Goal: Find specific page/section: Find specific page/section

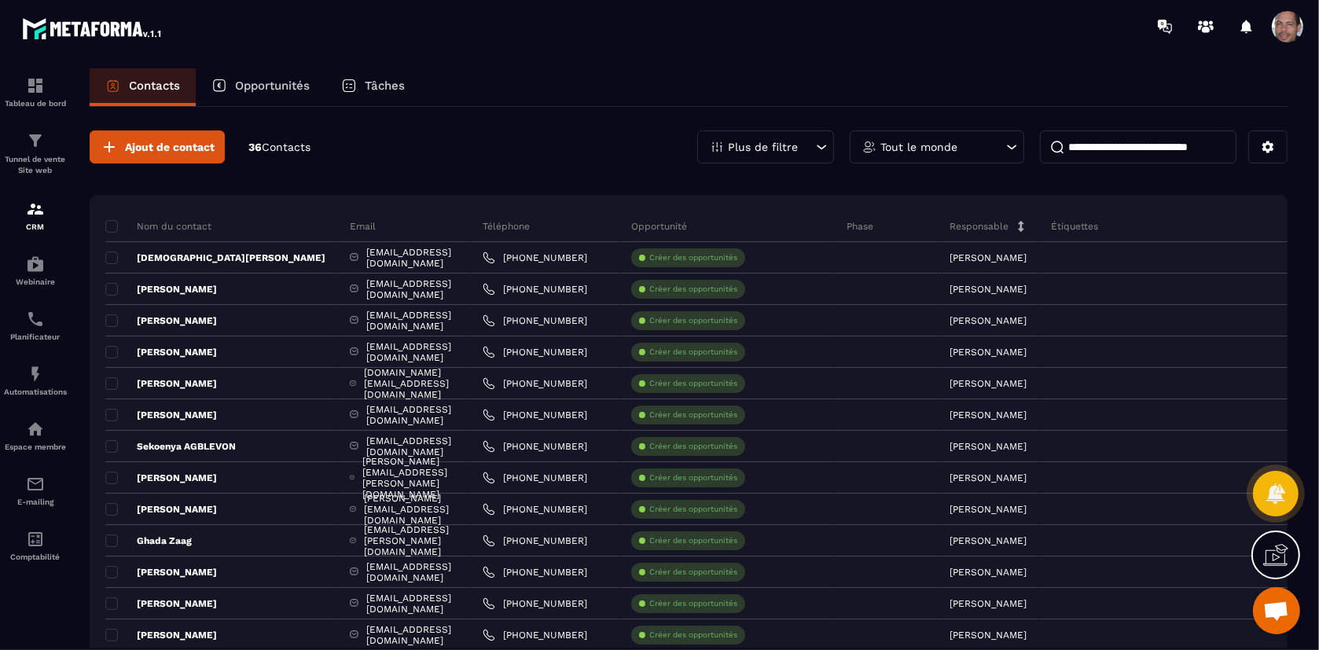
click at [619, 75] on div "Contacts Opportunités Tâches" at bounding box center [689, 87] width 1198 height 38
click at [37, 502] on p "E-mailing" at bounding box center [35, 502] width 63 height 9
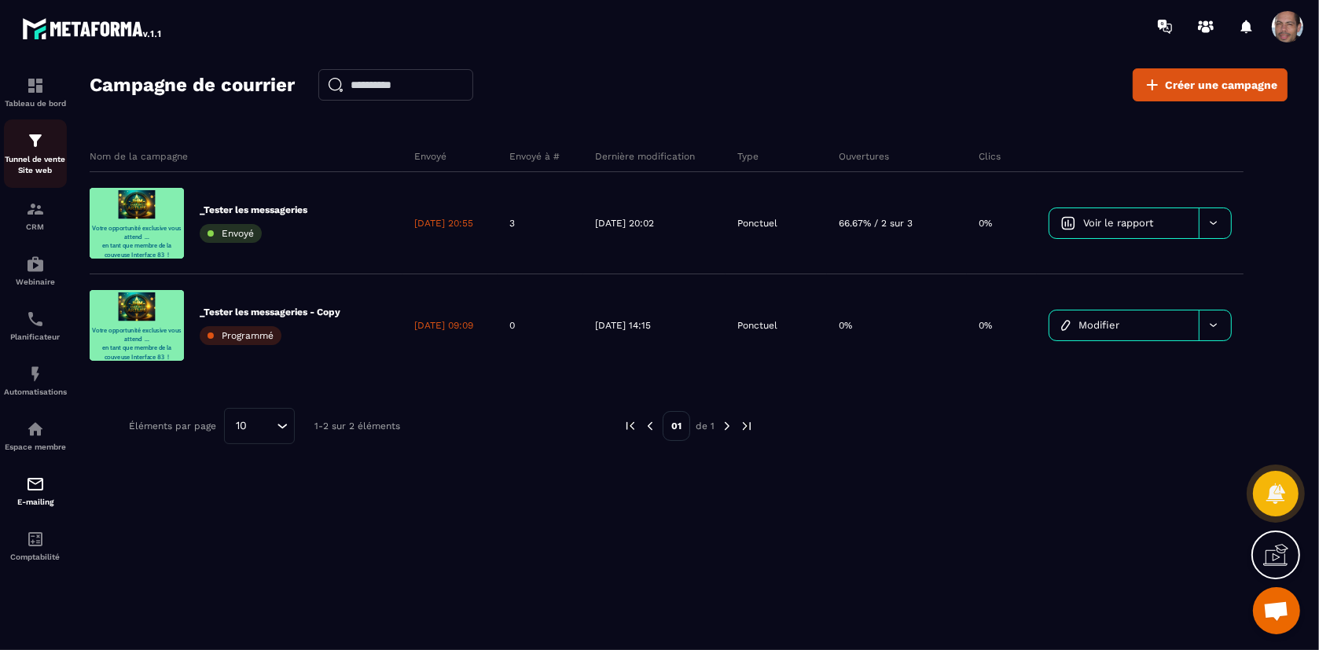
click at [56, 163] on p "Tunnel de vente Site web" at bounding box center [35, 165] width 63 height 22
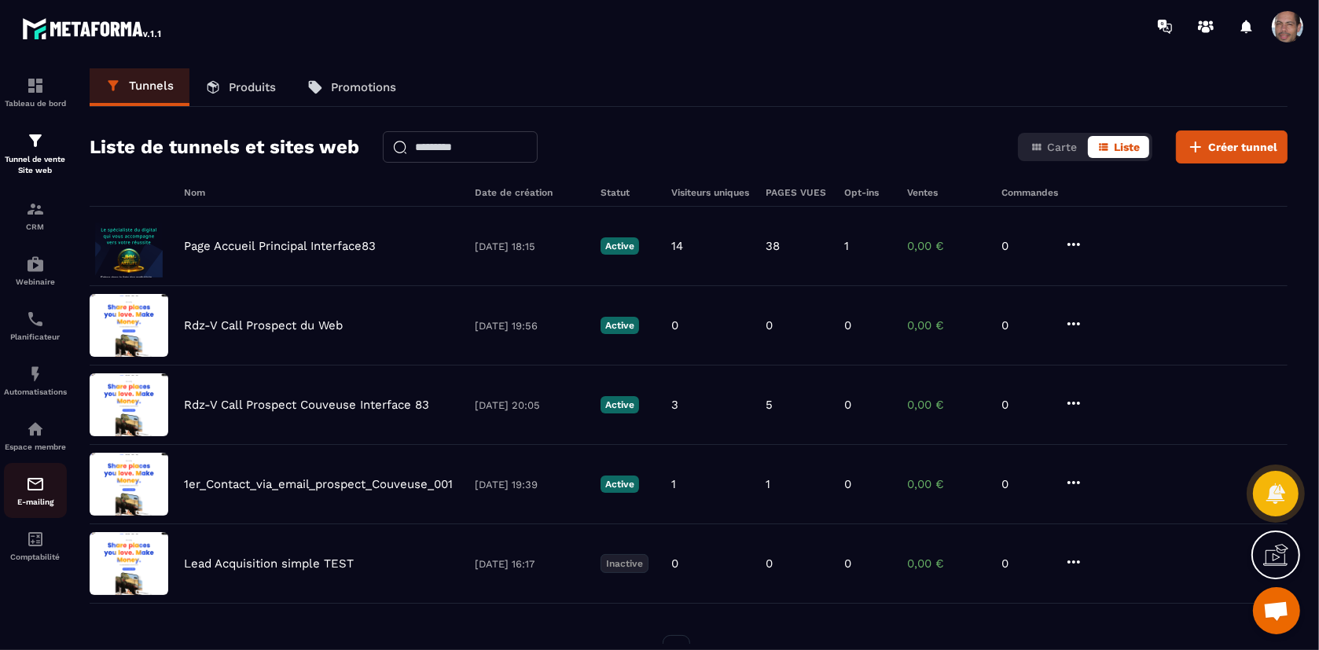
click at [32, 491] on img at bounding box center [35, 484] width 19 height 19
